Goal: Check status: Check status

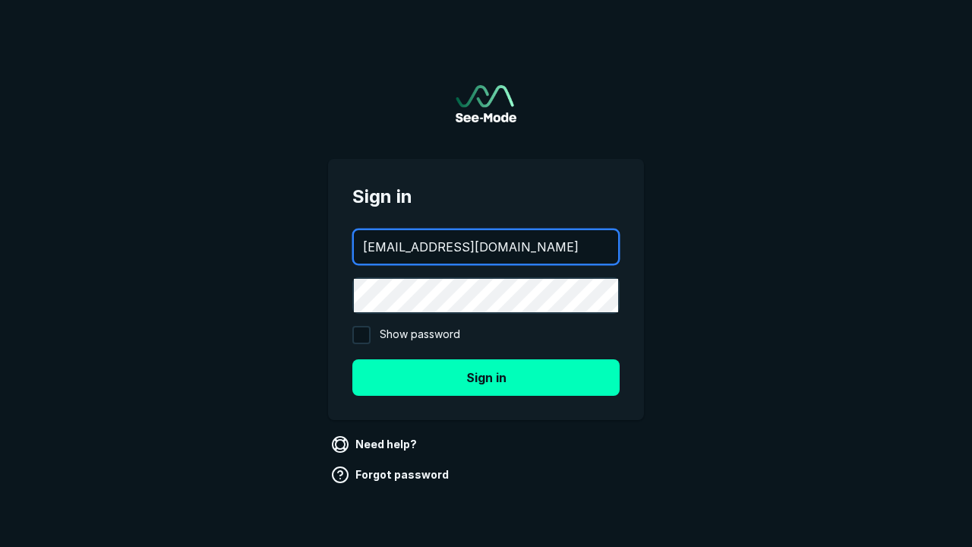
type input "aws+playwright@see-mode.com"
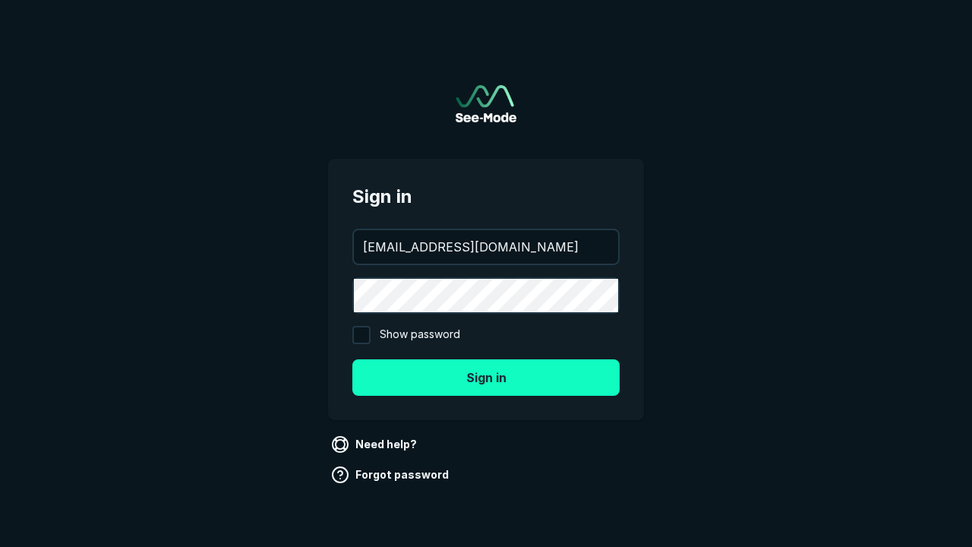
click at [486, 377] on button "Sign in" at bounding box center [485, 377] width 267 height 36
